Goal: Task Accomplishment & Management: Complete application form

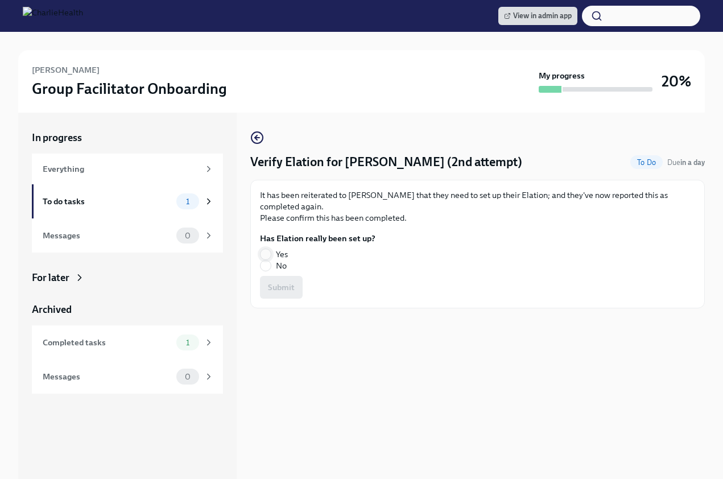
click at [263, 259] on input "Yes" at bounding box center [265, 254] width 10 height 10
radio input "true"
click at [282, 292] on span "Submit" at bounding box center [281, 287] width 27 height 11
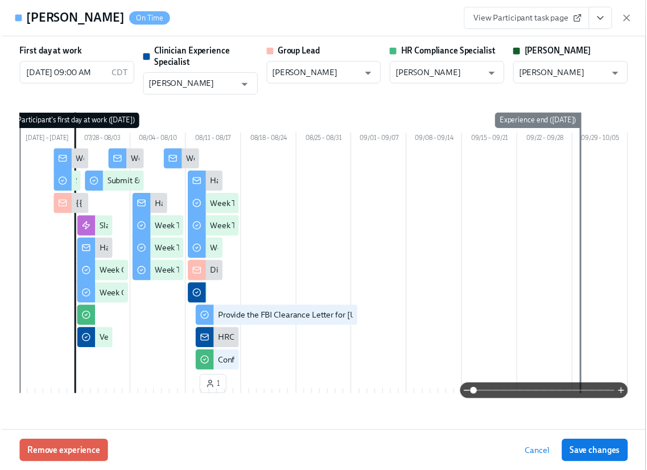
scroll to position [2349, 0]
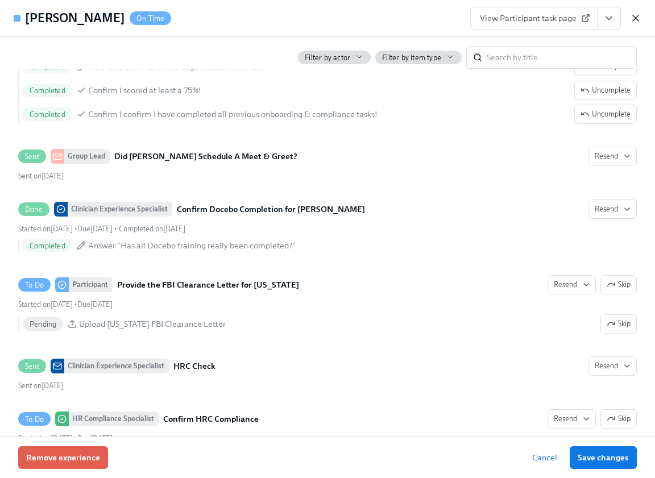
click at [641, 14] on icon "button" at bounding box center [635, 18] width 11 height 11
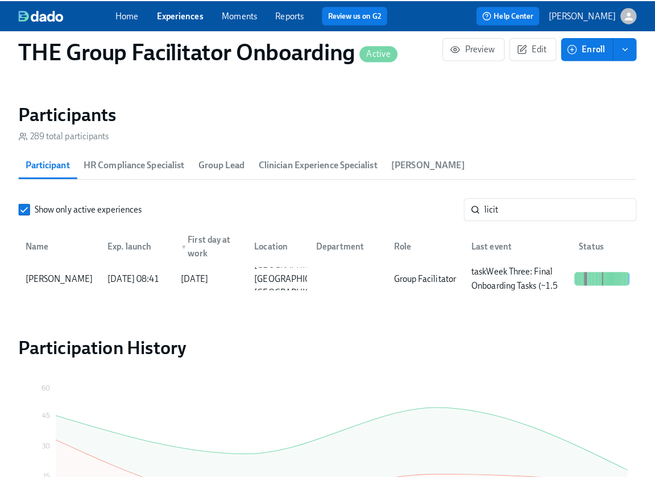
scroll to position [0, 17704]
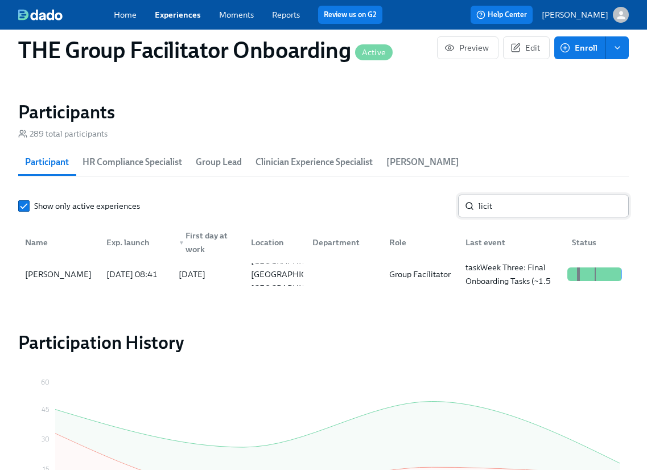
click at [491, 206] on input "licit" at bounding box center [553, 206] width 150 height 23
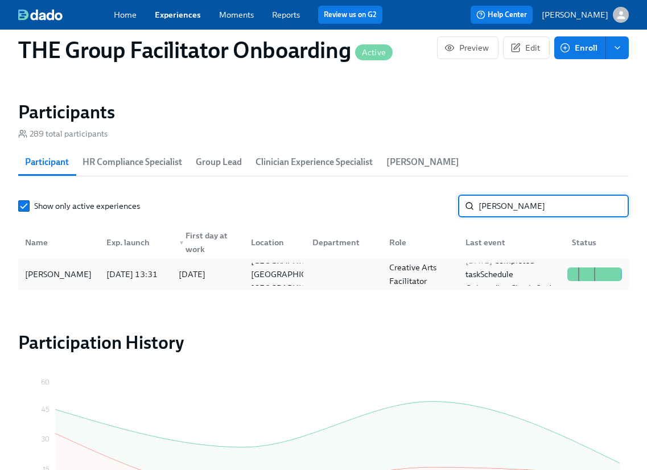
type input "gina"
click at [52, 280] on div "Gina Ricker" at bounding box center [58, 274] width 76 height 14
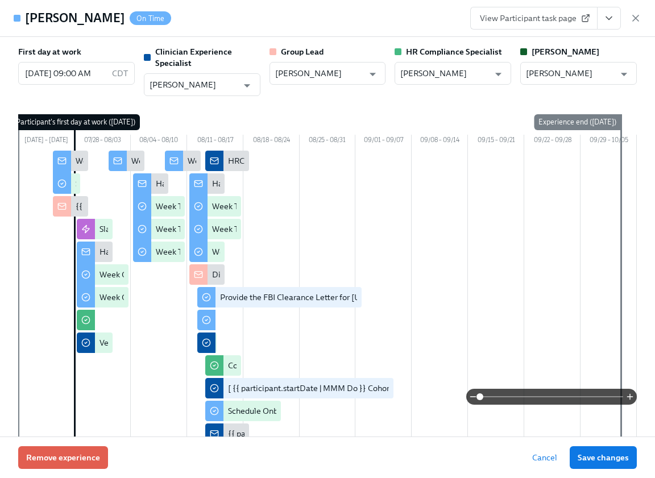
click at [614, 14] on icon "View task page" at bounding box center [608, 18] width 11 height 11
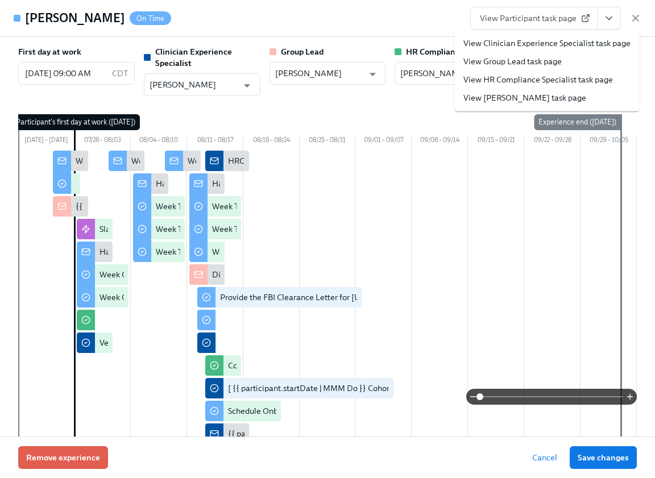
click at [589, 40] on link "View Clinician Experience Specialist task page" at bounding box center [547, 43] width 167 height 11
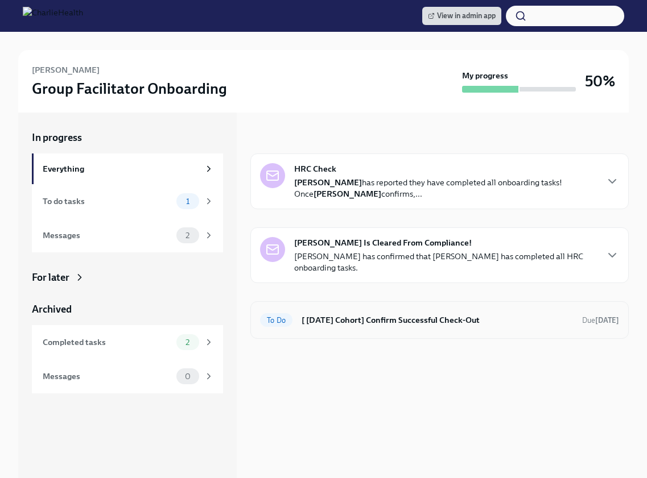
click at [313, 317] on h6 "[ [DATE] Cohort] Confirm Successful Check-Out" at bounding box center [436, 320] width 271 height 13
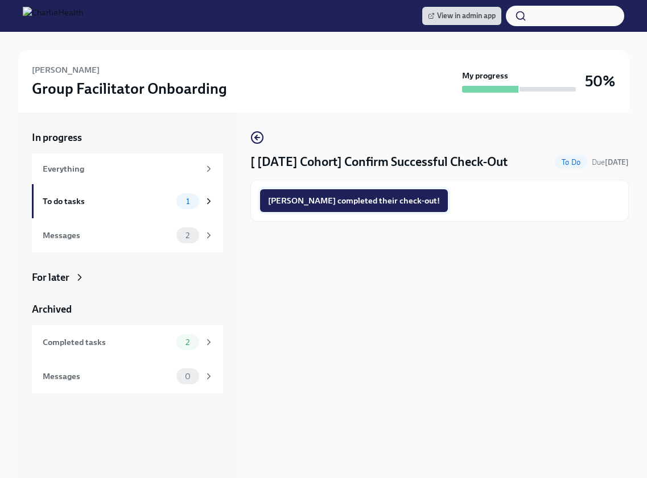
click at [337, 208] on button "[PERSON_NAME] completed their check-out!" at bounding box center [354, 200] width 188 height 23
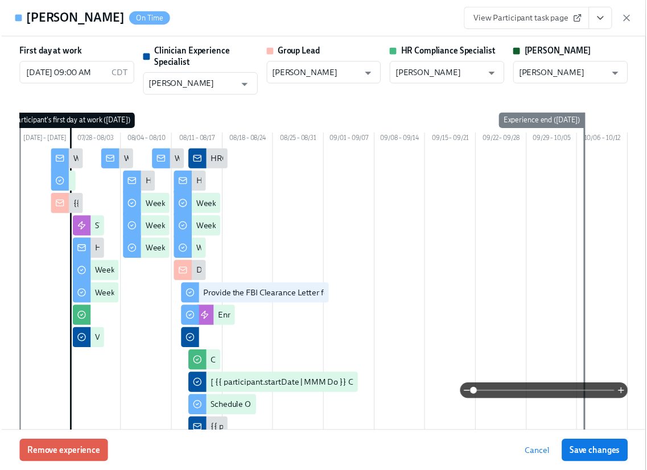
scroll to position [424, 0]
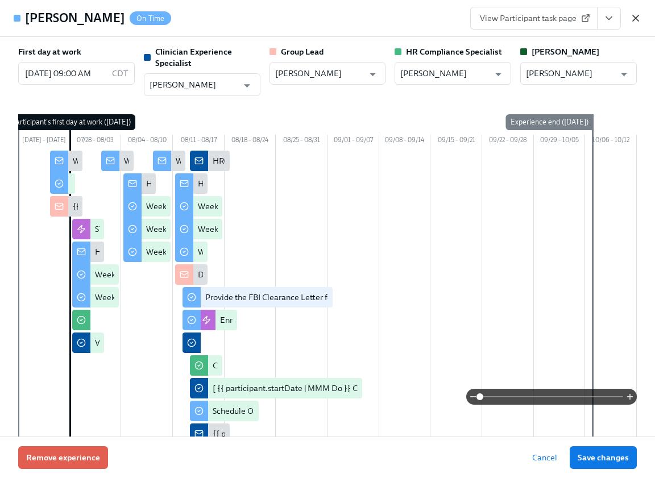
click at [639, 16] on icon "button" at bounding box center [635, 18] width 11 height 11
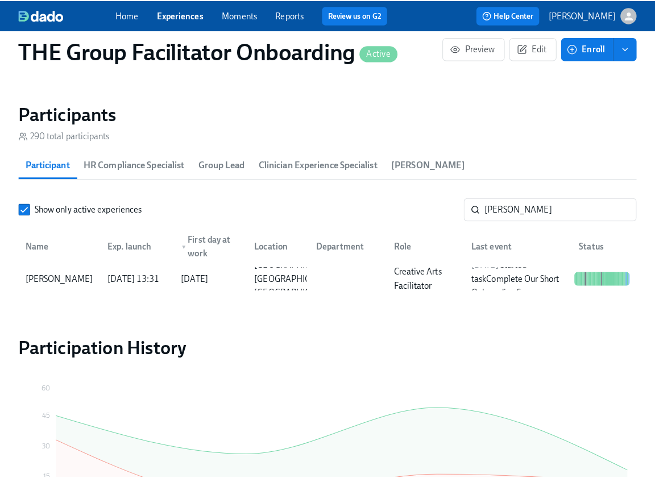
scroll to position [0, 17704]
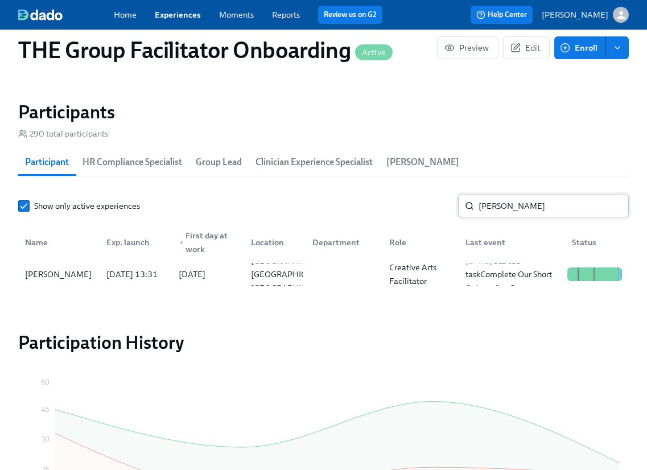
click at [520, 209] on input "gina" at bounding box center [553, 206] width 150 height 23
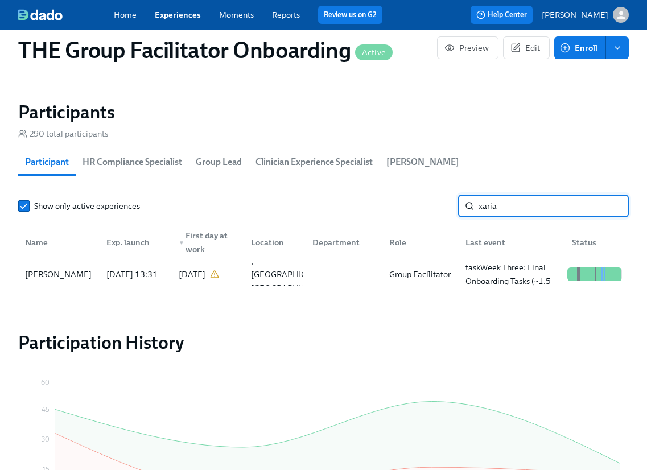
type input "xaria"
click at [78, 270] on div "Xaria Hicks" at bounding box center [58, 274] width 77 height 23
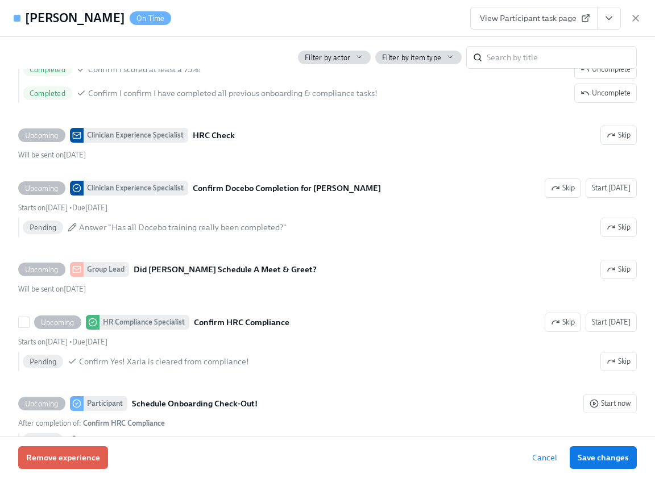
scroll to position [2420, 0]
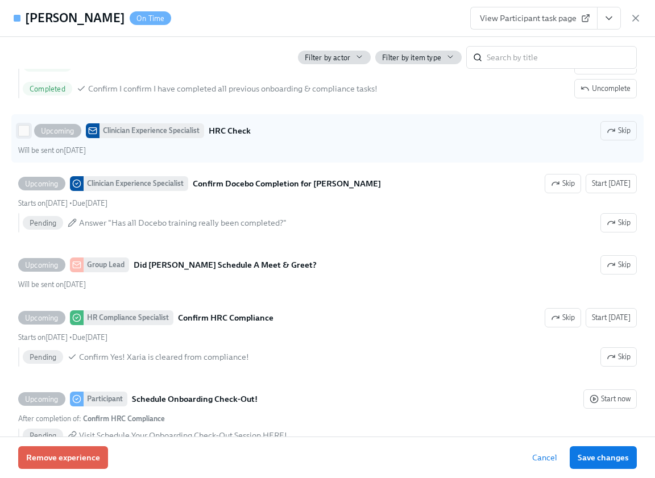
click at [23, 132] on input "Upcoming Clinician Experience Specialist HRC Check Skip Will be sent on August …" at bounding box center [24, 131] width 10 height 10
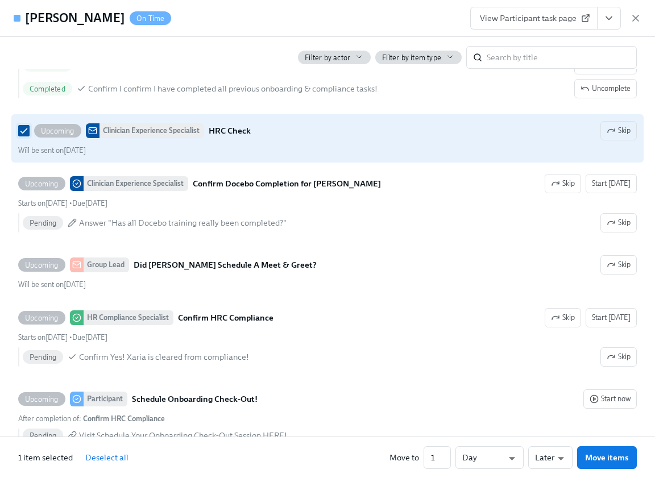
click at [23, 132] on input "Upcoming Clinician Experience Specialist HRC Check Skip Will be sent on August …" at bounding box center [24, 131] width 10 height 10
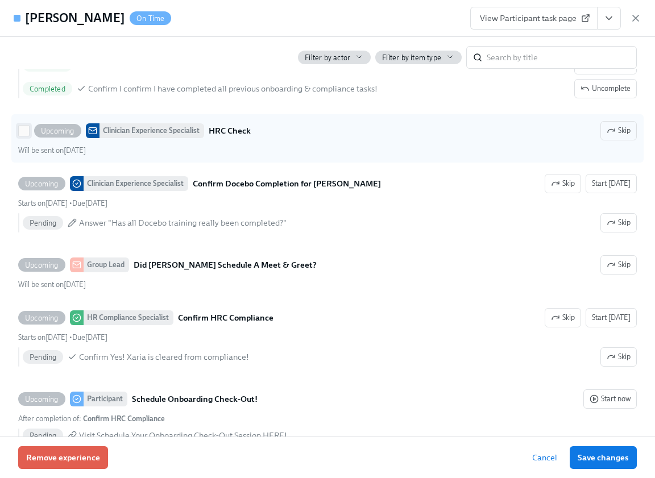
click at [27, 130] on input "Upcoming Clinician Experience Specialist HRC Check Skip Will be sent on August …" at bounding box center [24, 131] width 10 height 10
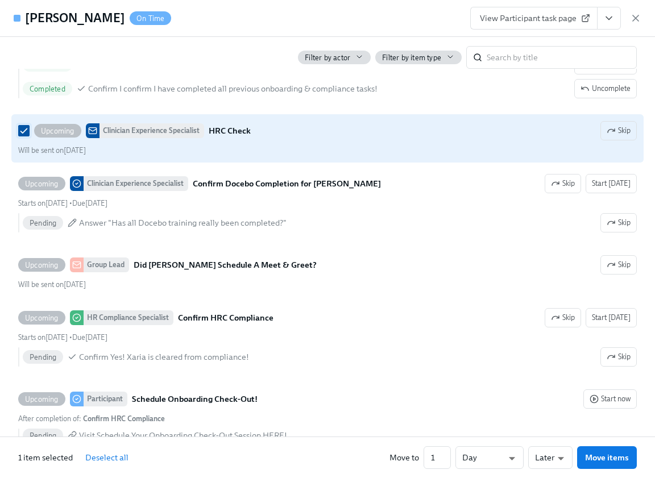
click at [27, 130] on input "Upcoming Clinician Experience Specialist HRC Check Skip Will be sent on August …" at bounding box center [24, 131] width 10 height 10
checkbox input "false"
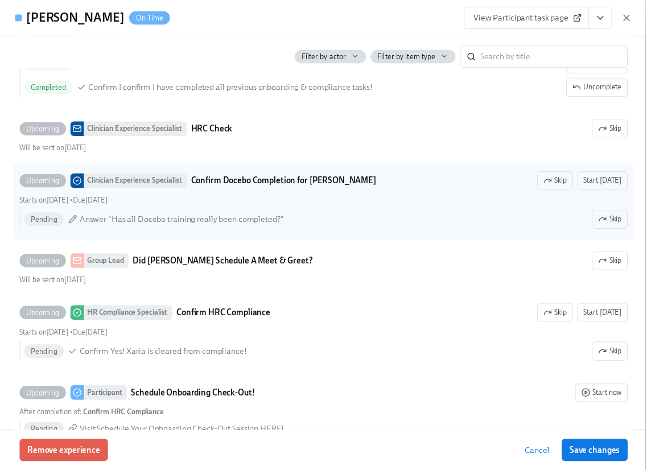
scroll to position [0, 17712]
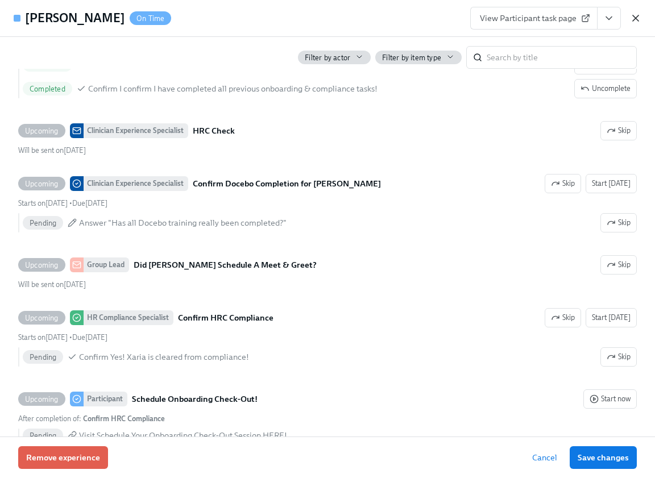
click at [636, 20] on icon "button" at bounding box center [635, 18] width 11 height 11
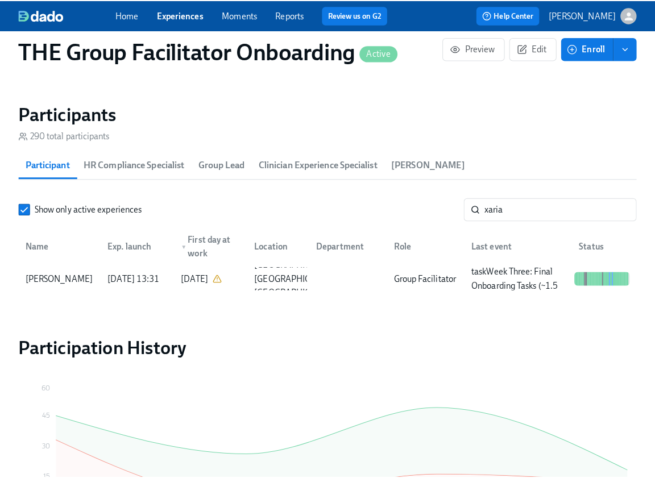
scroll to position [0, 17704]
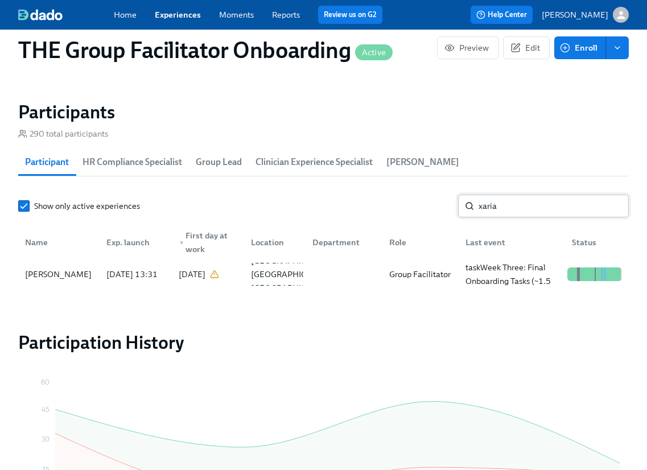
click at [494, 211] on input "xaria" at bounding box center [553, 206] width 150 height 23
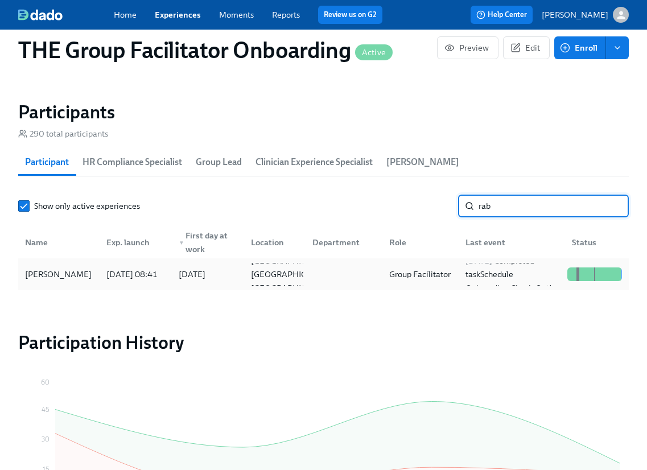
type input "rab"
click at [43, 286] on div "[PERSON_NAME]" at bounding box center [58, 274] width 77 height 23
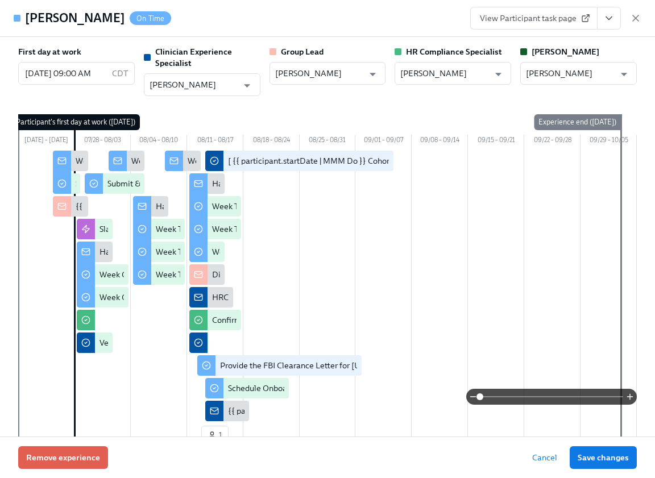
scroll to position [4, 0]
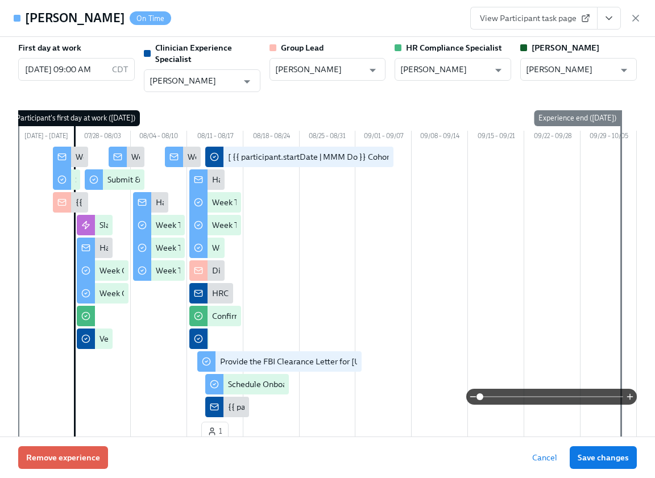
click at [615, 19] on button "View task page" at bounding box center [609, 18] width 24 height 23
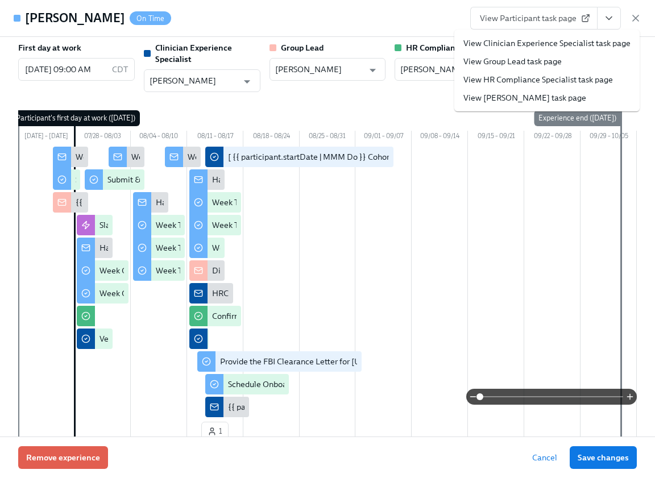
click at [560, 43] on link "View Clinician Experience Specialist task page" at bounding box center [547, 43] width 167 height 11
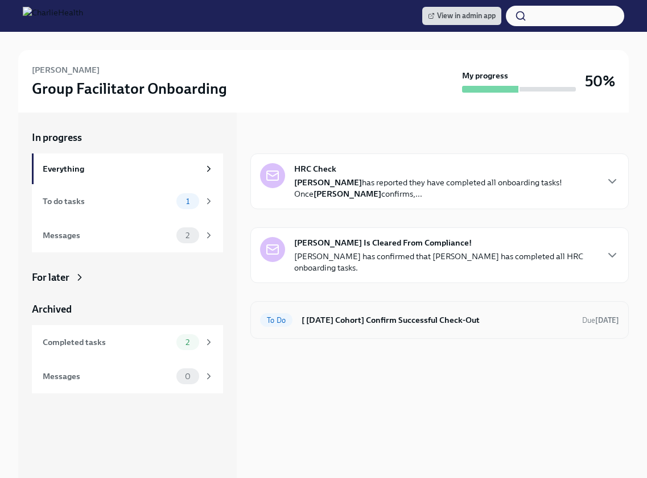
click at [339, 317] on h6 "[ [DATE] Cohort] Confirm Successful Check-Out" at bounding box center [436, 320] width 271 height 13
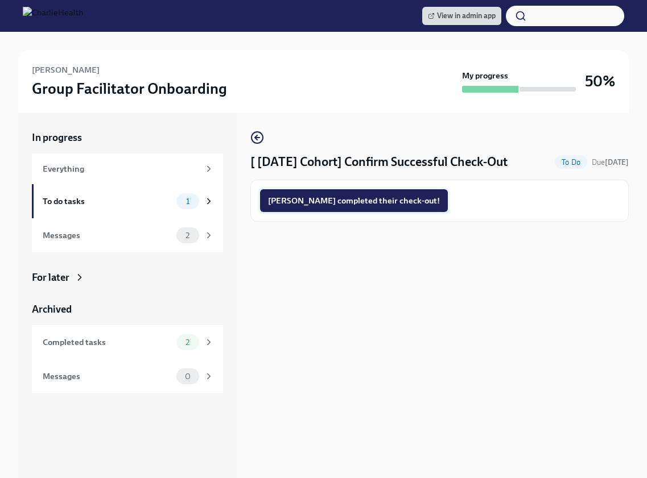
click at [345, 200] on span "[PERSON_NAME] completed their check-out!" at bounding box center [354, 200] width 172 height 11
